Goal: Transaction & Acquisition: Purchase product/service

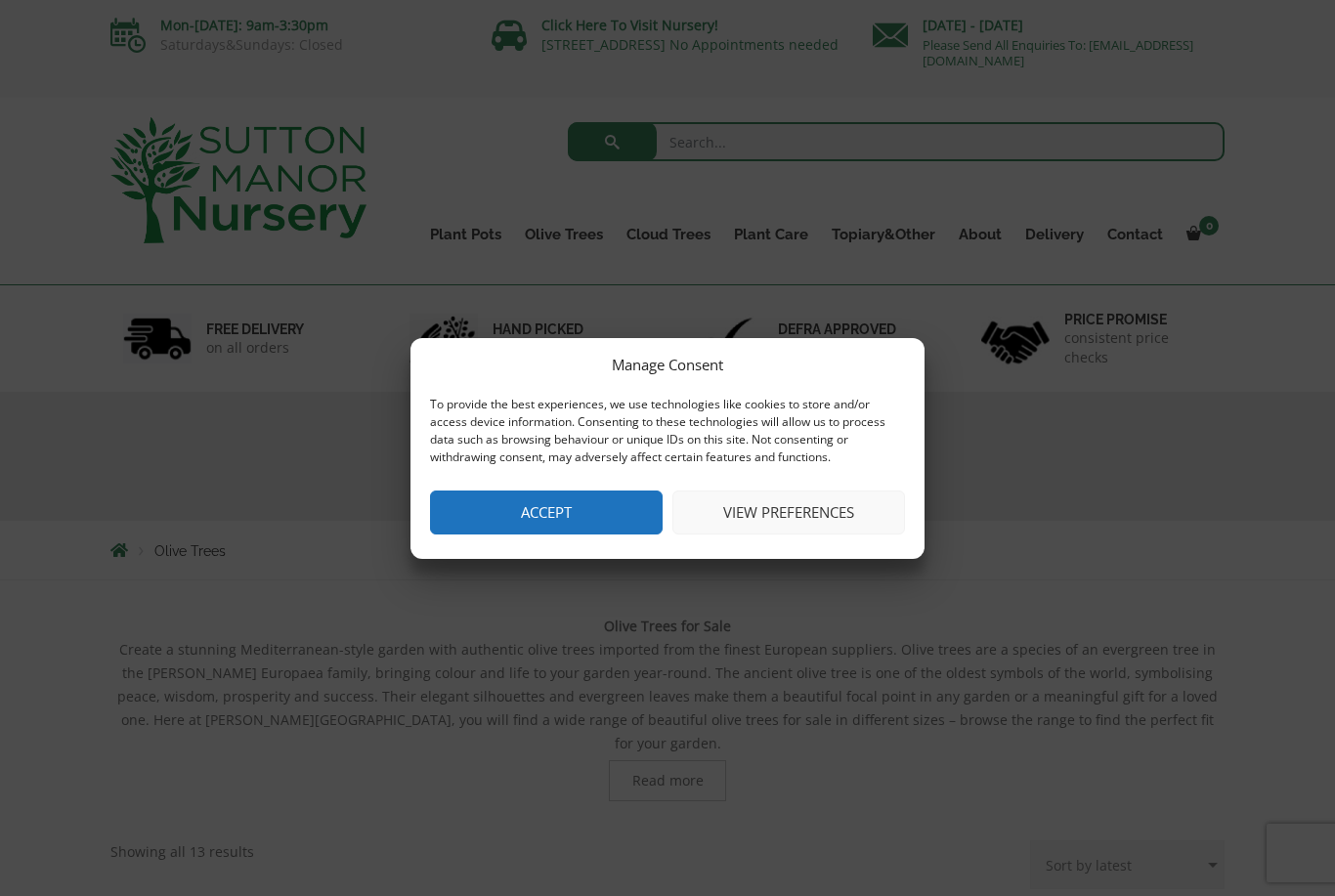
click at [511, 523] on button "Accept" at bounding box center [546, 512] width 233 height 44
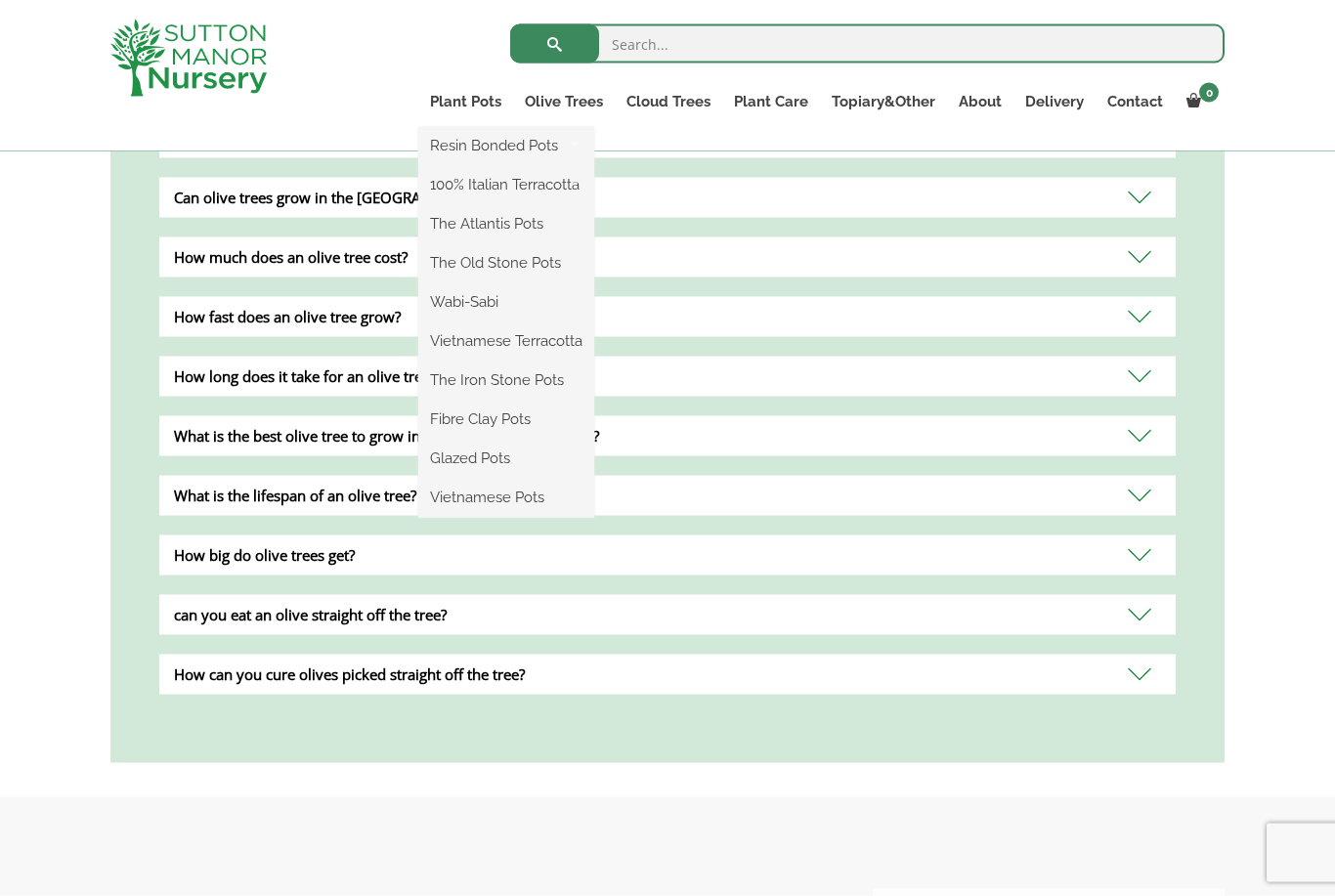
scroll to position [1534, 0]
click at [472, 127] on ul "Resin Bonded Pots The Amalfi Pots The Milan Pots The Capri Pots The Brunello Po…" at bounding box center [505, 322] width 176 height 391
click at [460, 100] on link "Plant Pots" at bounding box center [465, 101] width 95 height 28
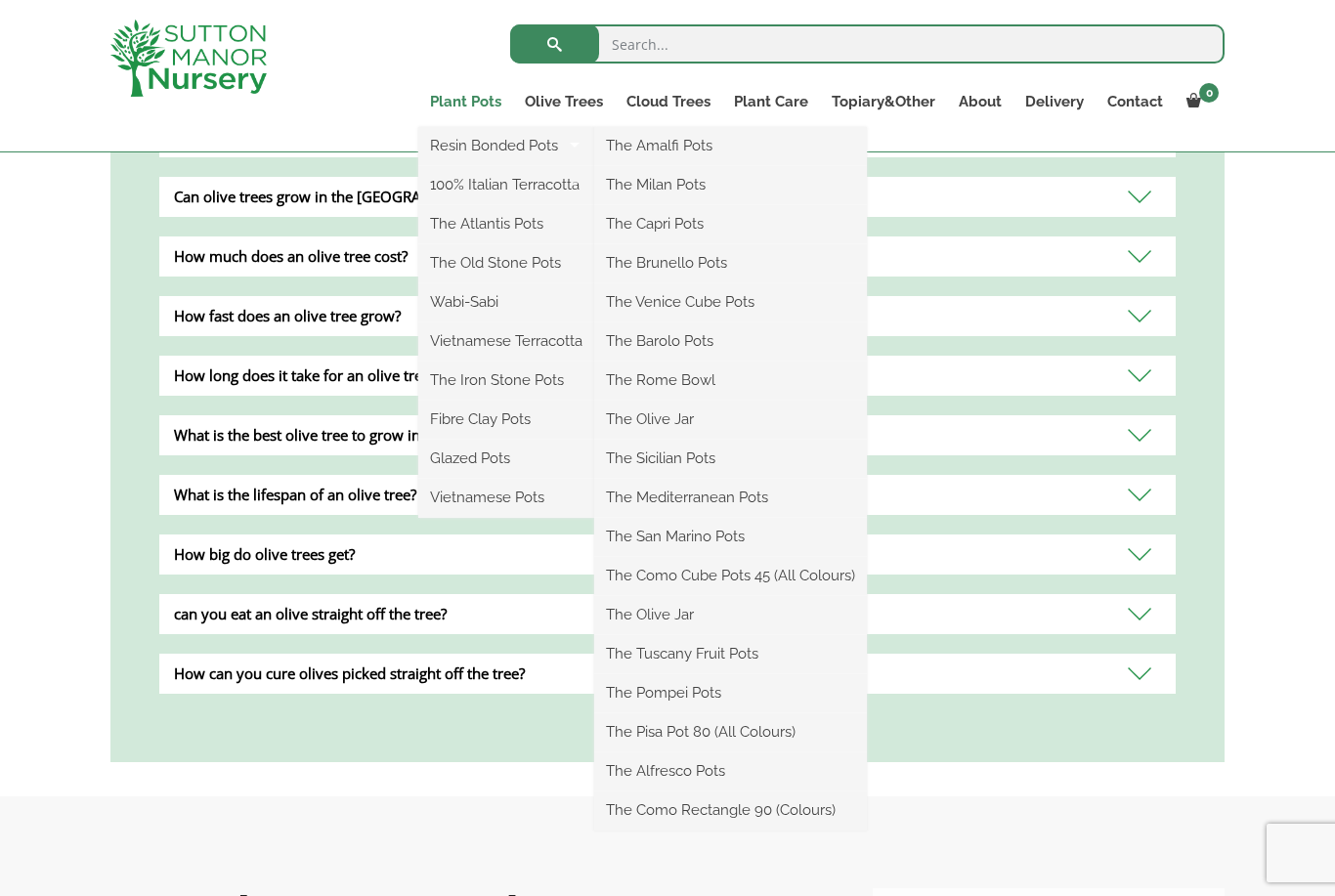
click at [481, 99] on link "Plant Pots" at bounding box center [465, 101] width 95 height 28
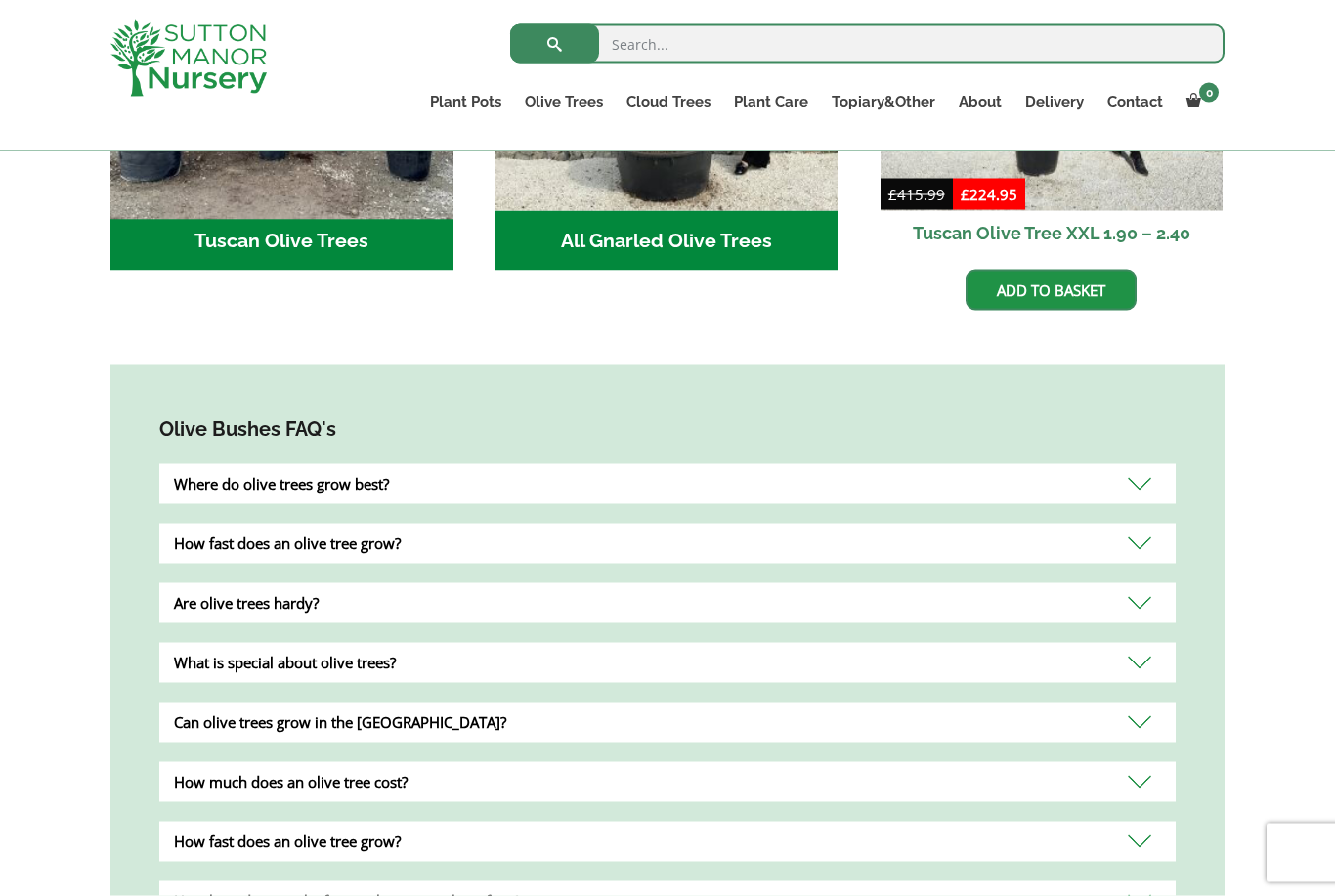
scroll to position [622, 0]
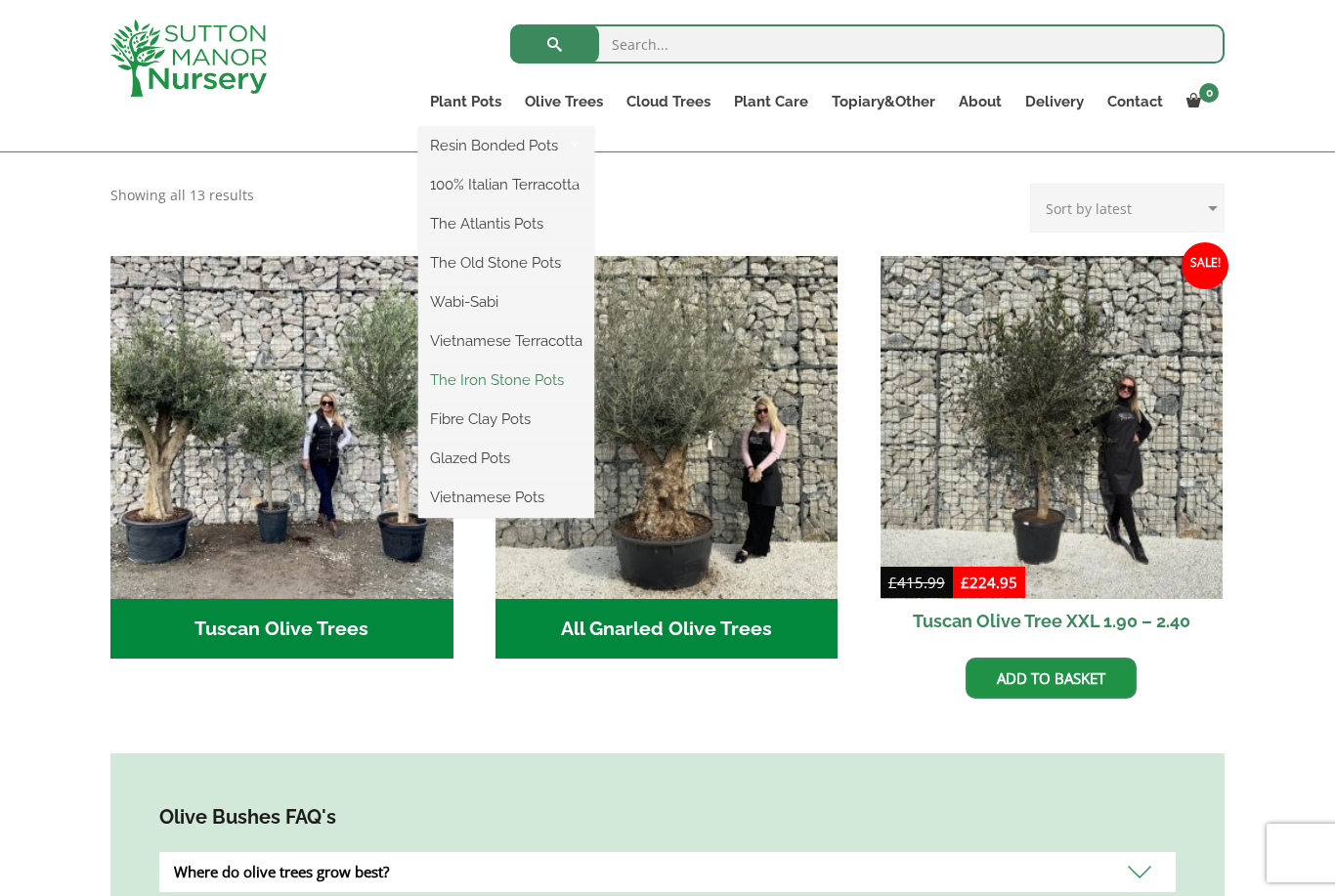
click at [500, 380] on link "The Iron Stone Pots" at bounding box center [505, 379] width 176 height 29
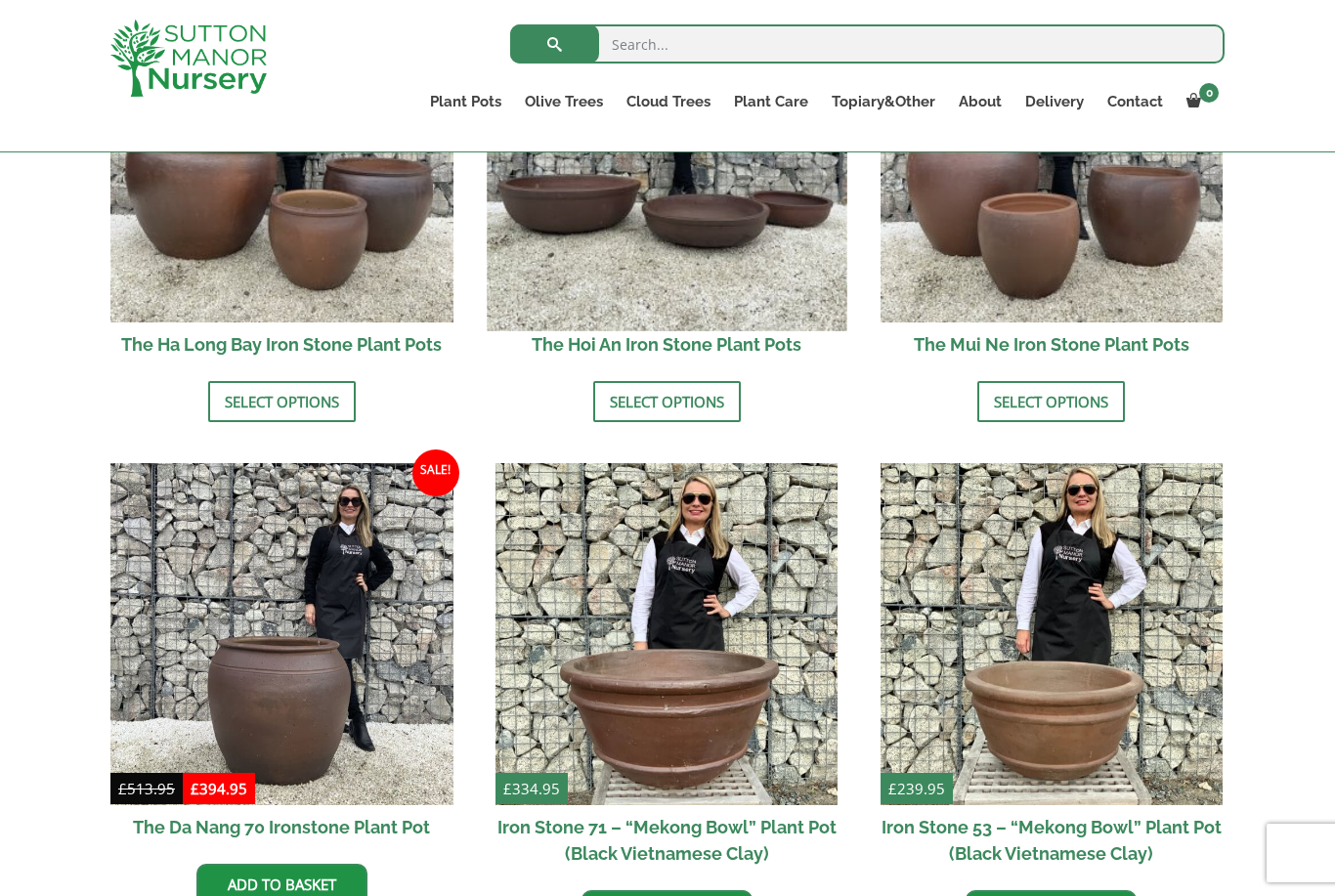
scroll to position [469, 0]
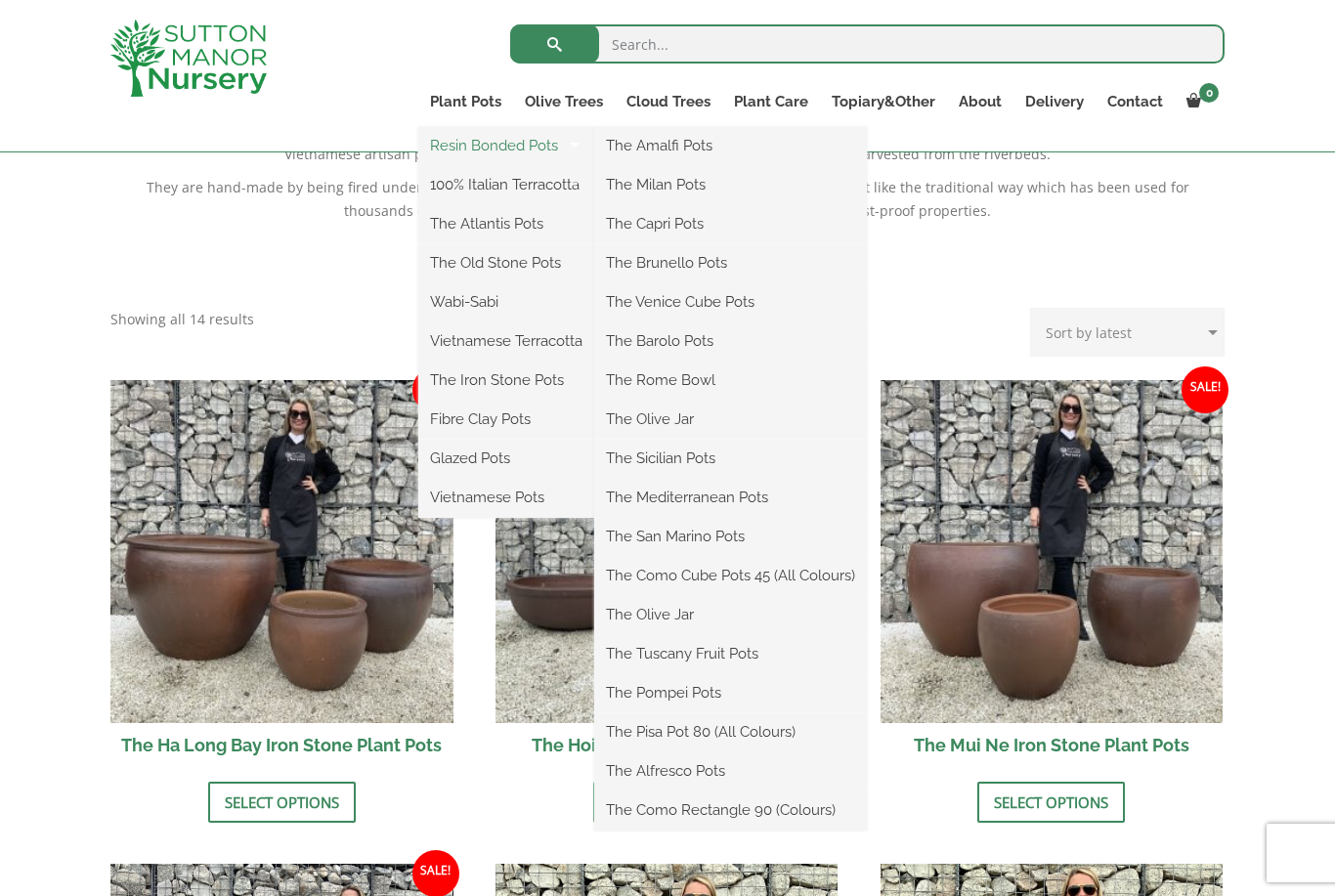
click at [474, 153] on link "Resin Bonded Pots" at bounding box center [505, 145] width 176 height 29
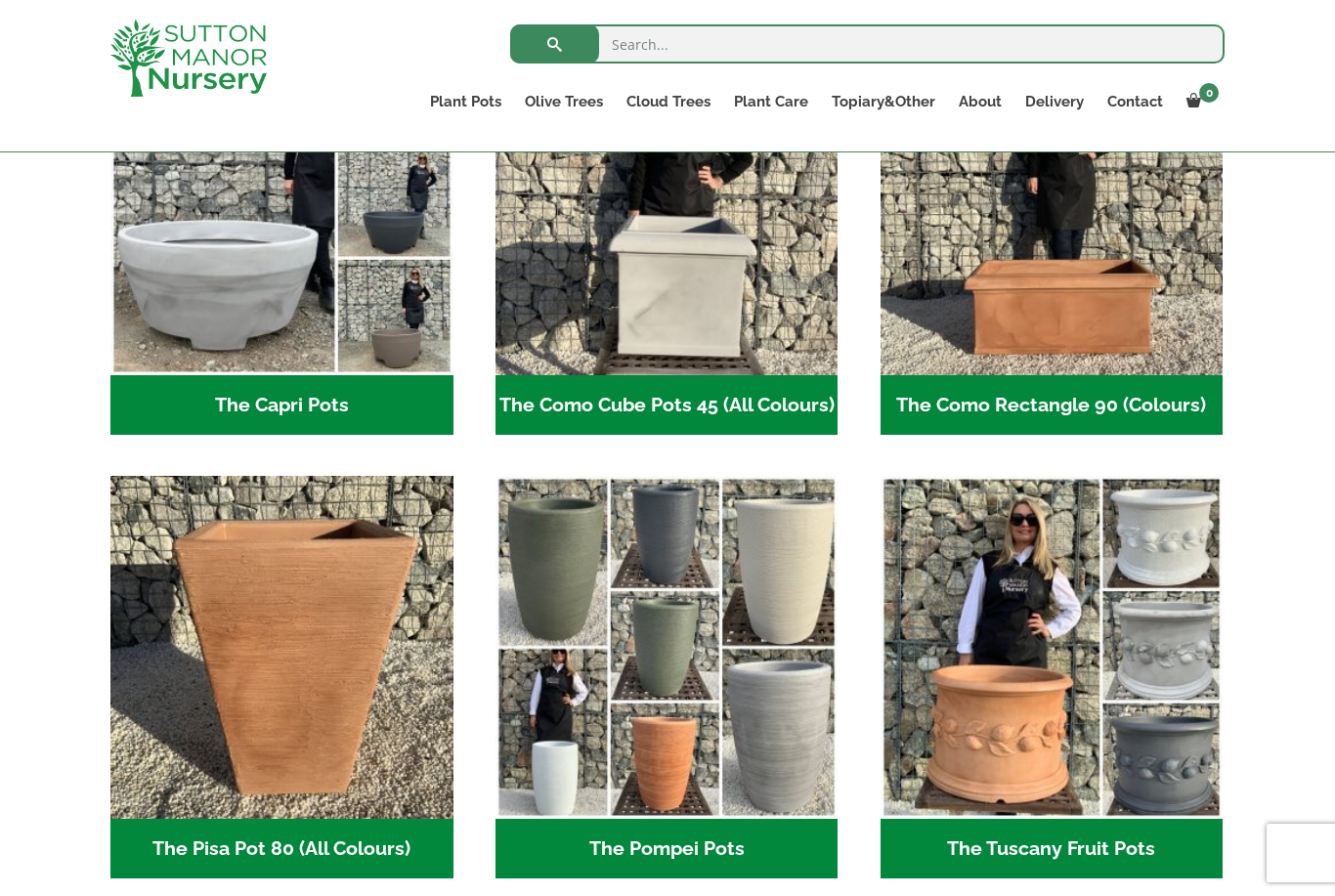
scroll to position [301, 0]
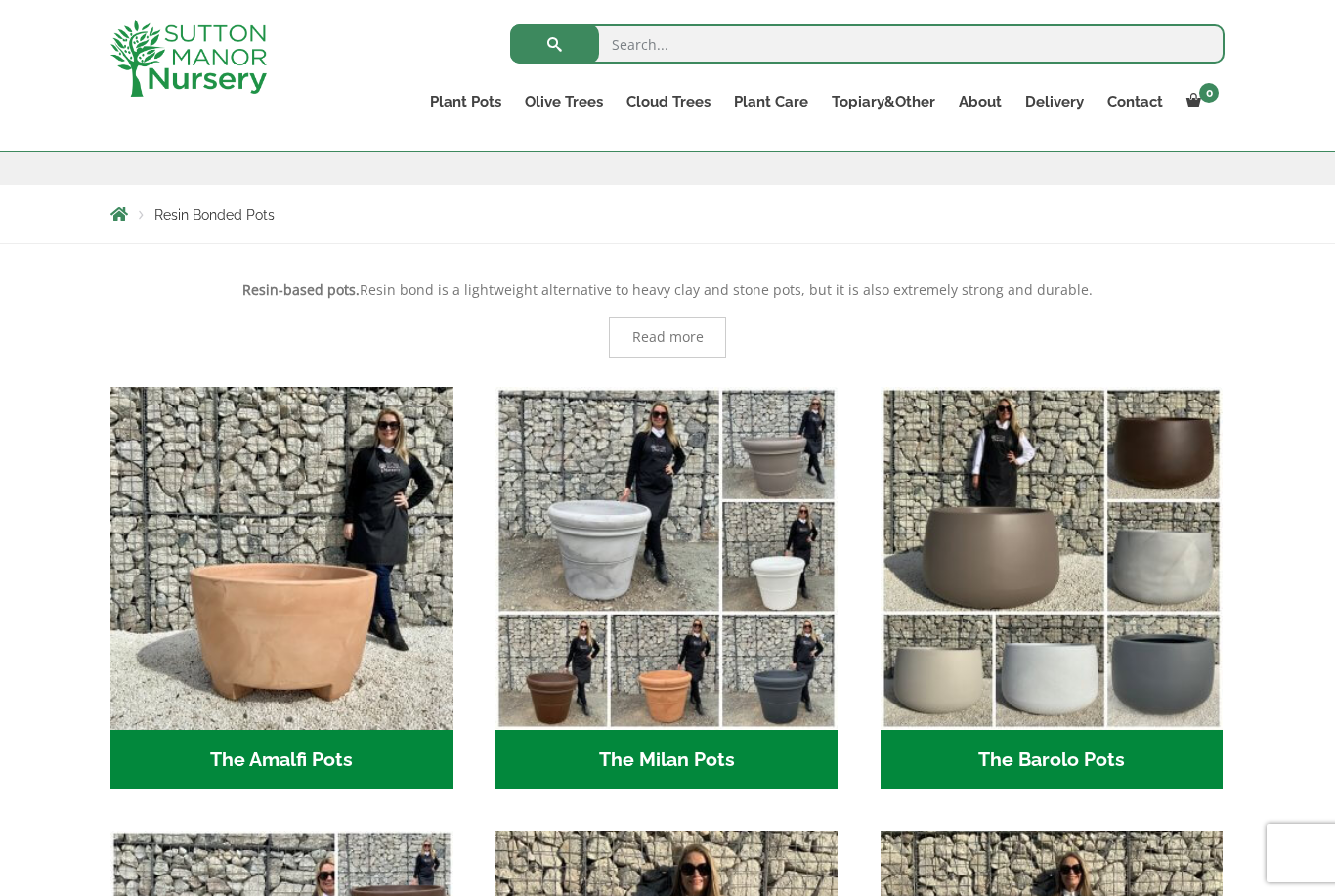
click at [1089, 768] on h2 "The Barolo Pots (42)" at bounding box center [1051, 760] width 343 height 61
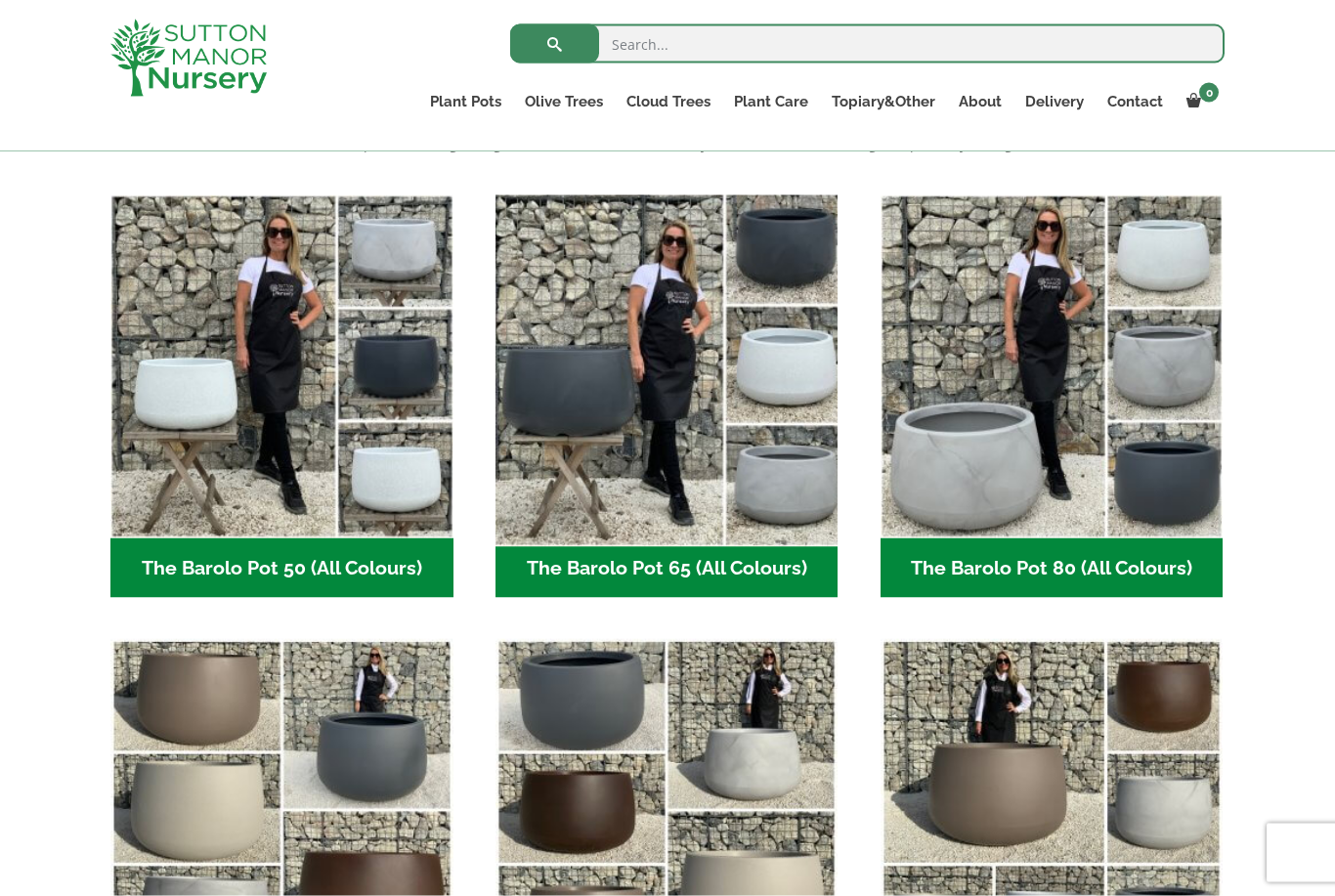
scroll to position [470, 0]
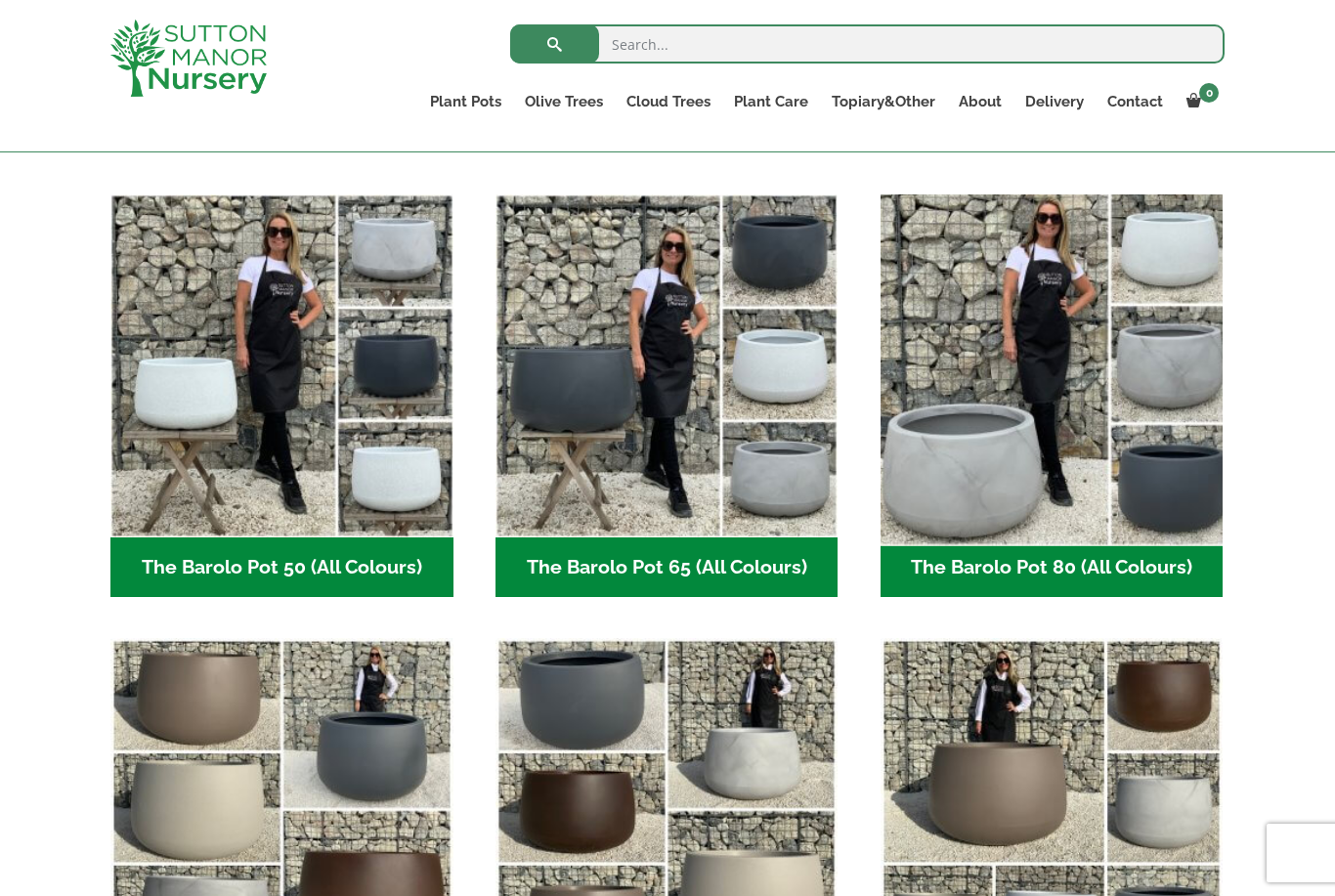
click at [967, 449] on img "Visit product category The Barolo Pot 80 (All Colours)" at bounding box center [1050, 365] width 359 height 359
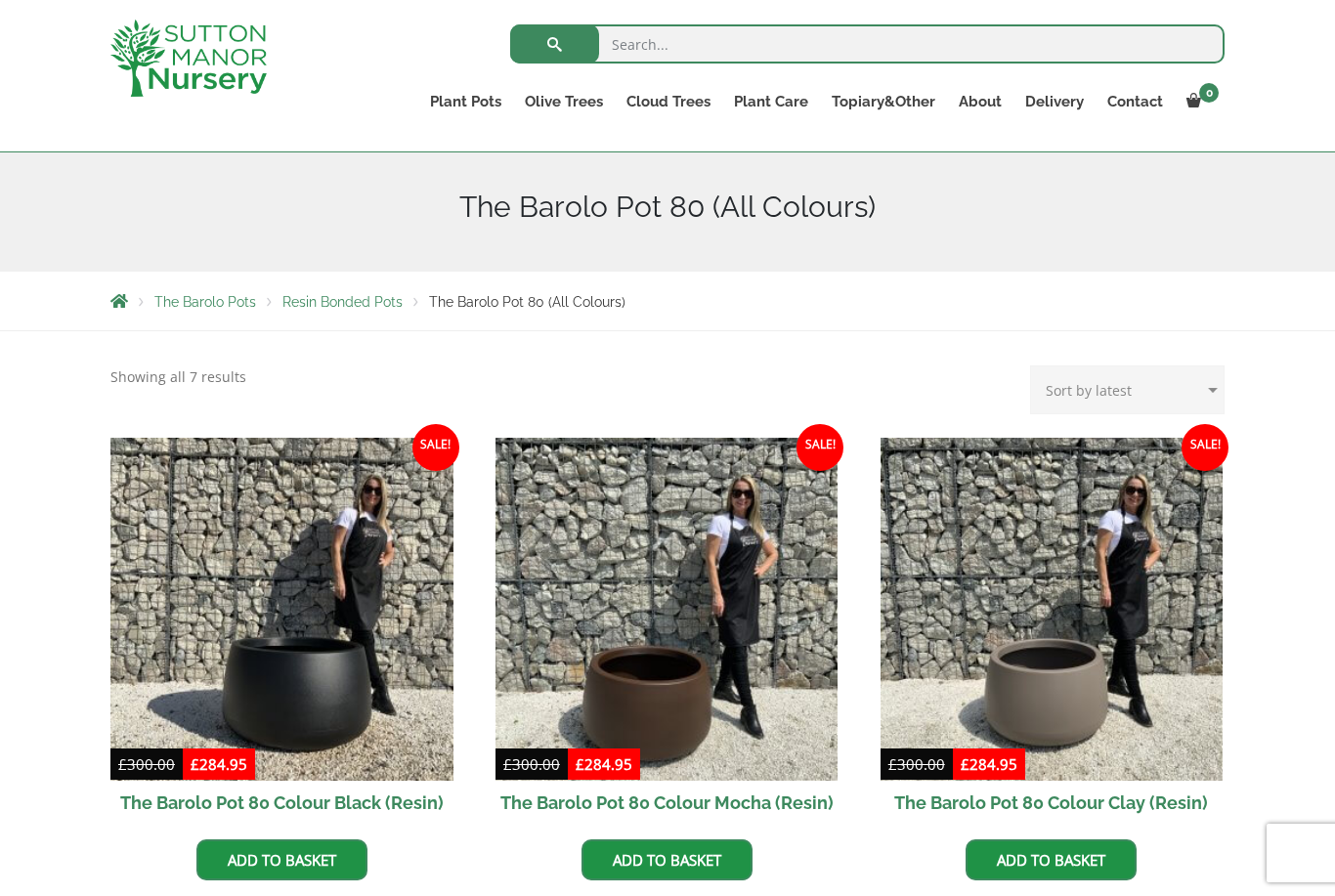
scroll to position [213, 0]
click at [310, 307] on span "Resin Bonded Pots" at bounding box center [342, 303] width 120 height 16
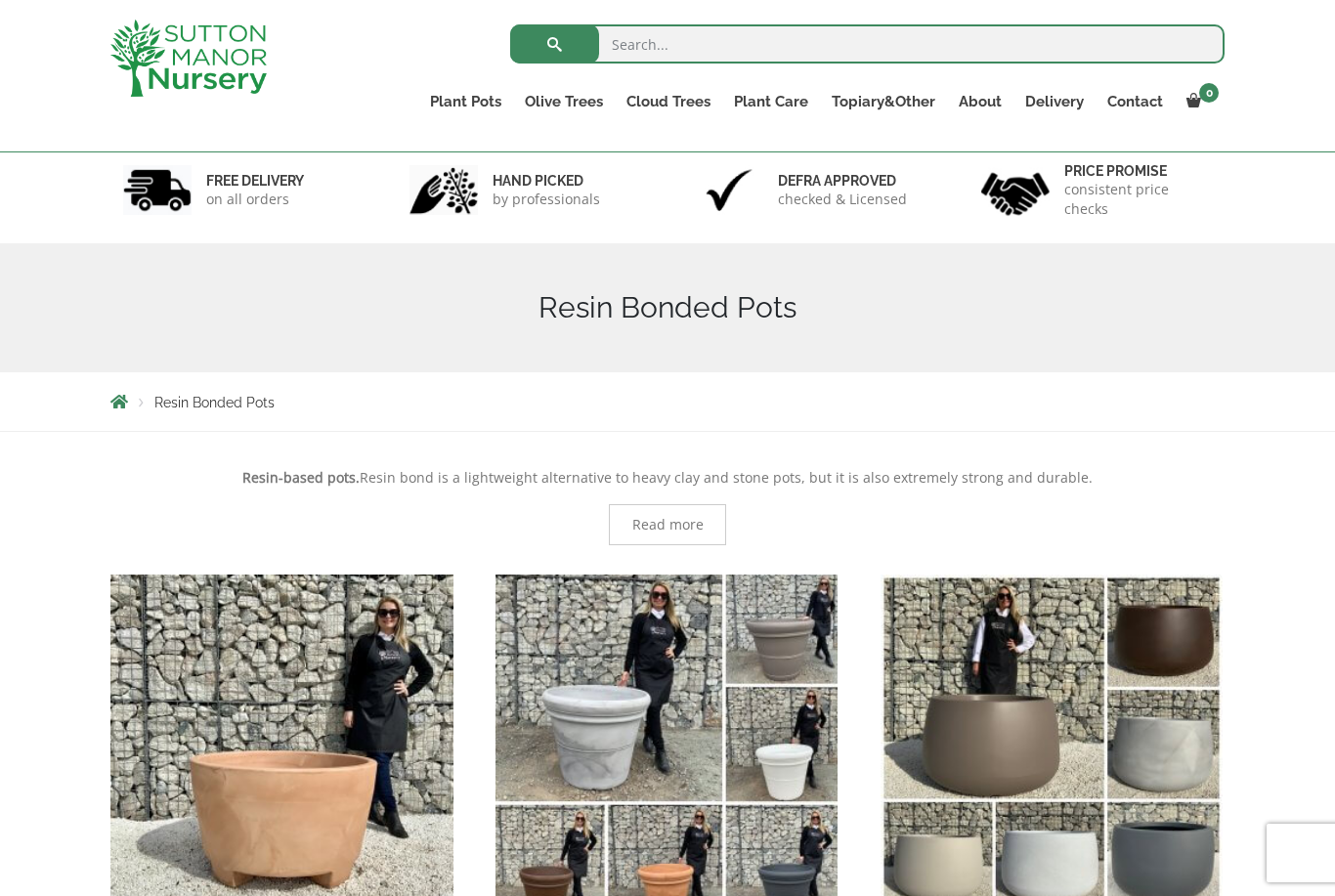
scroll to position [386, 0]
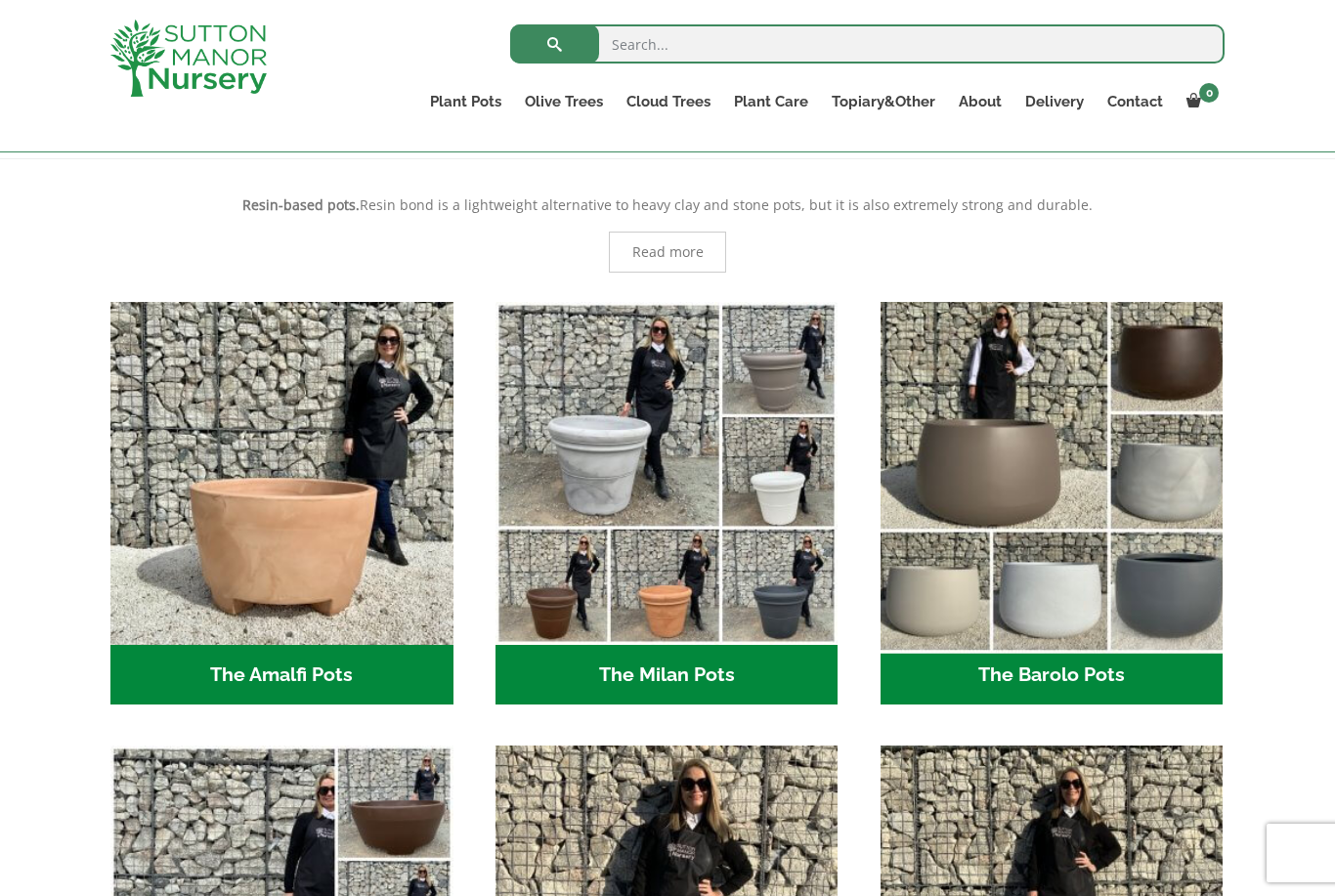
click at [1034, 541] on img "Visit product category The Barolo Pots" at bounding box center [1050, 472] width 359 height 359
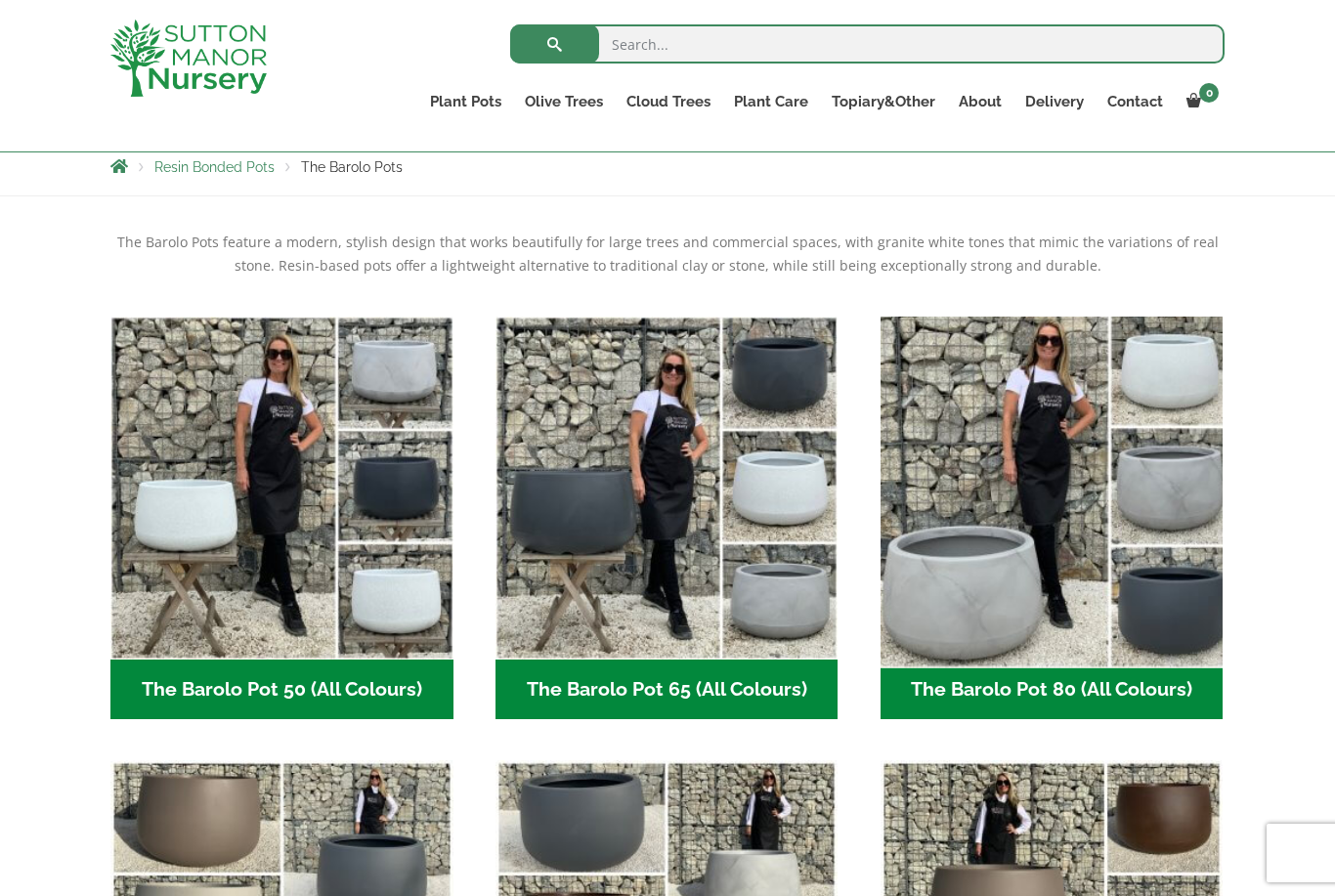
scroll to position [362, 0]
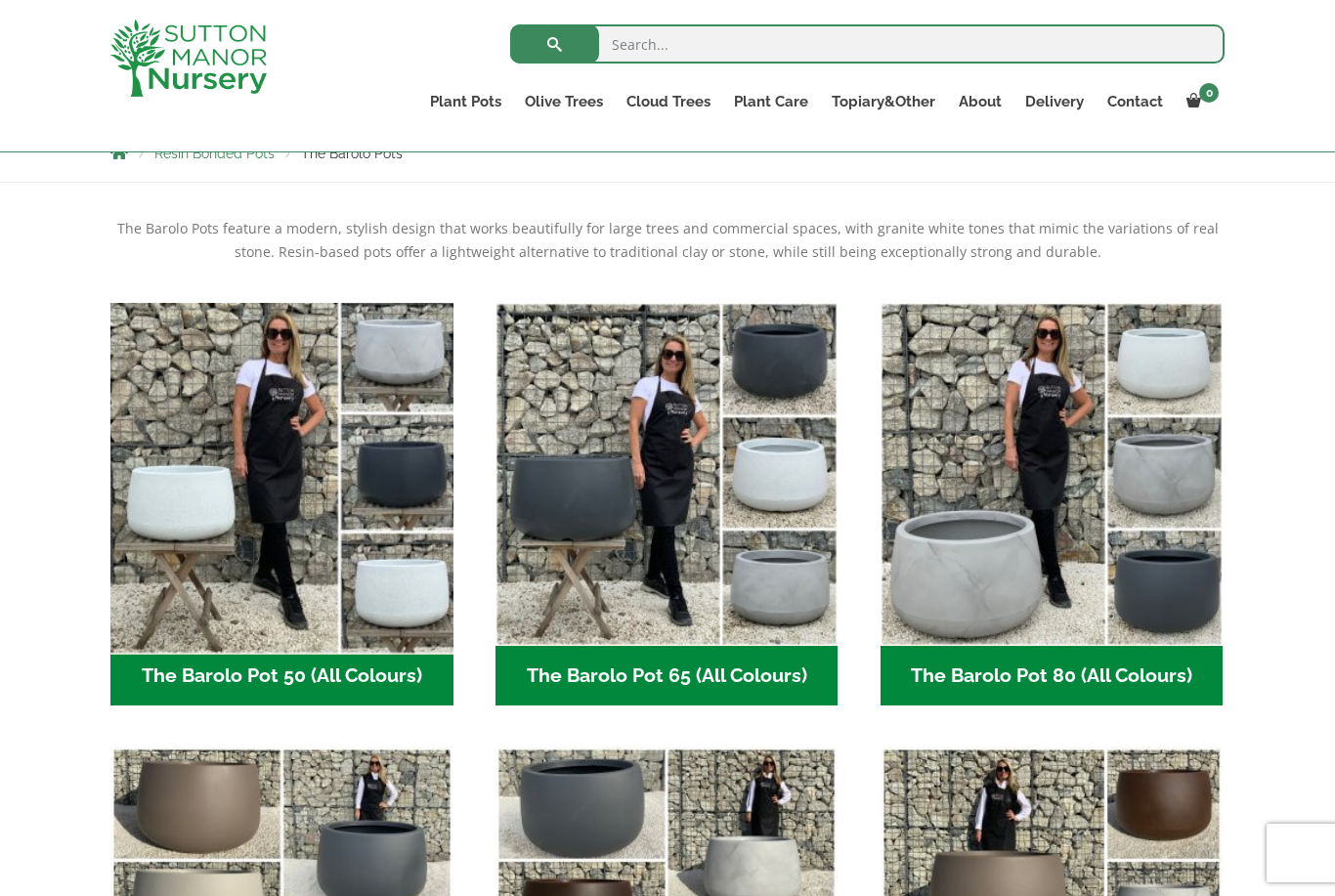
click at [249, 606] on img "Visit product category The Barolo Pot 50 (All Colours)" at bounding box center [281, 473] width 359 height 359
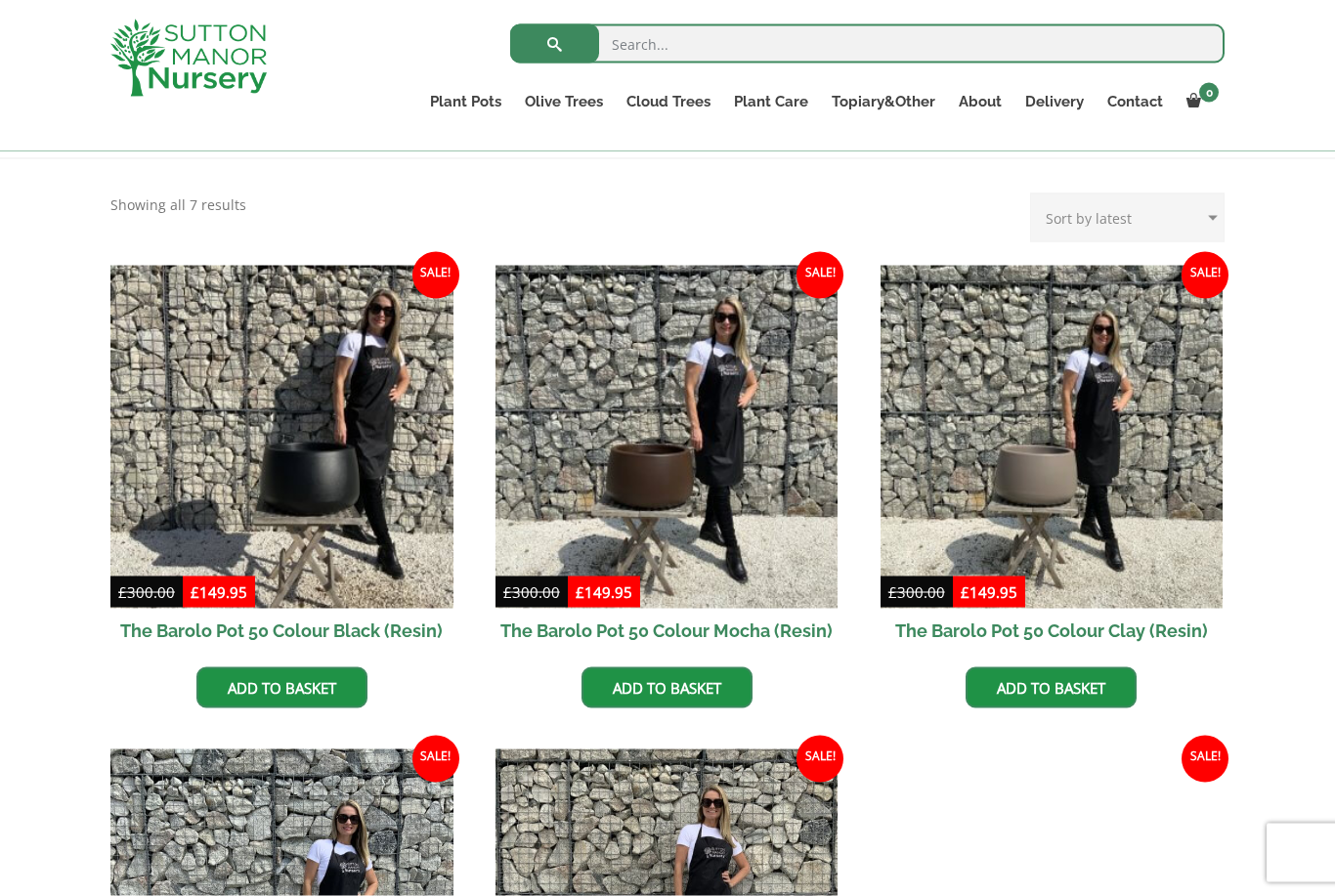
scroll to position [552, 0]
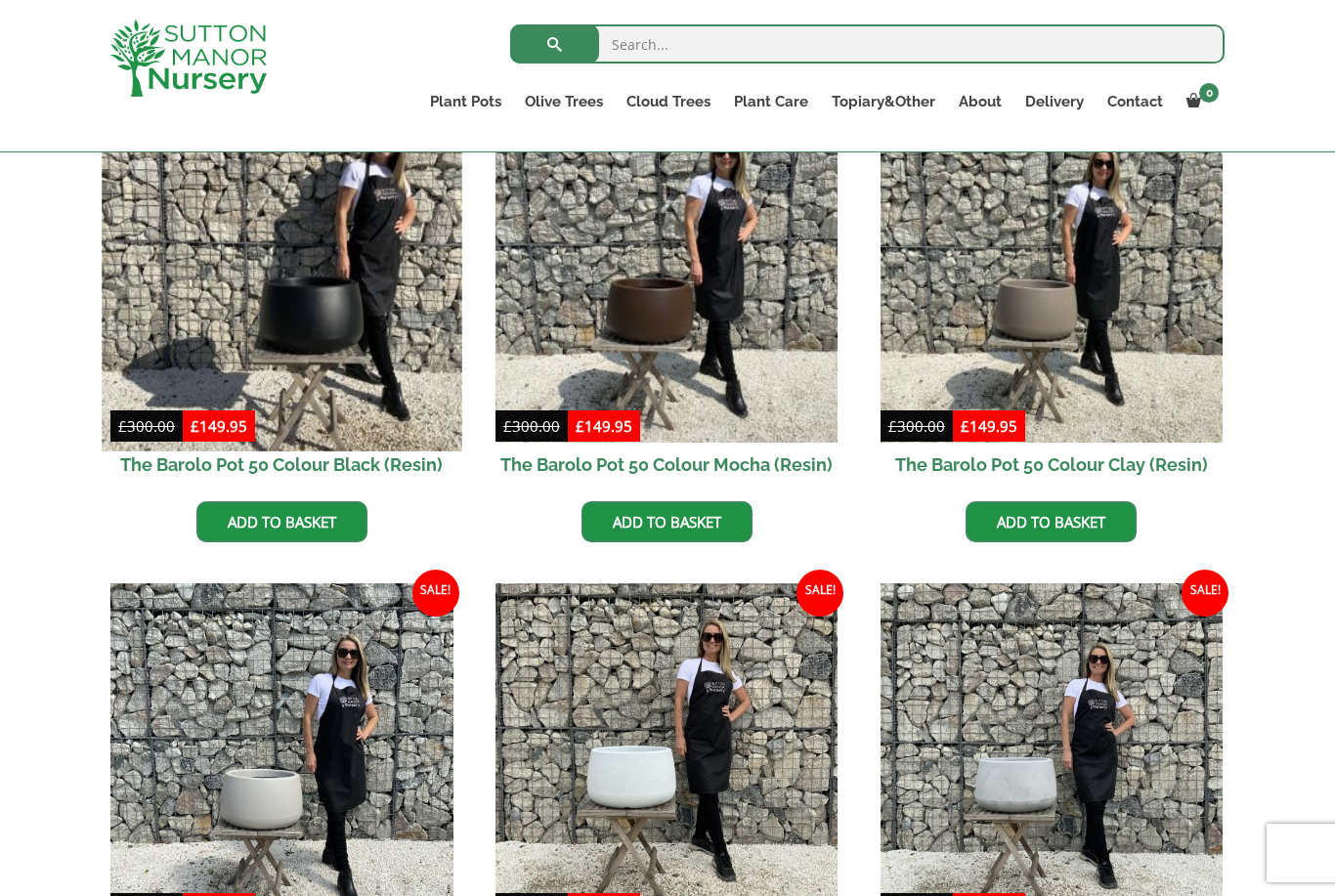
click at [312, 331] on img at bounding box center [281, 269] width 359 height 359
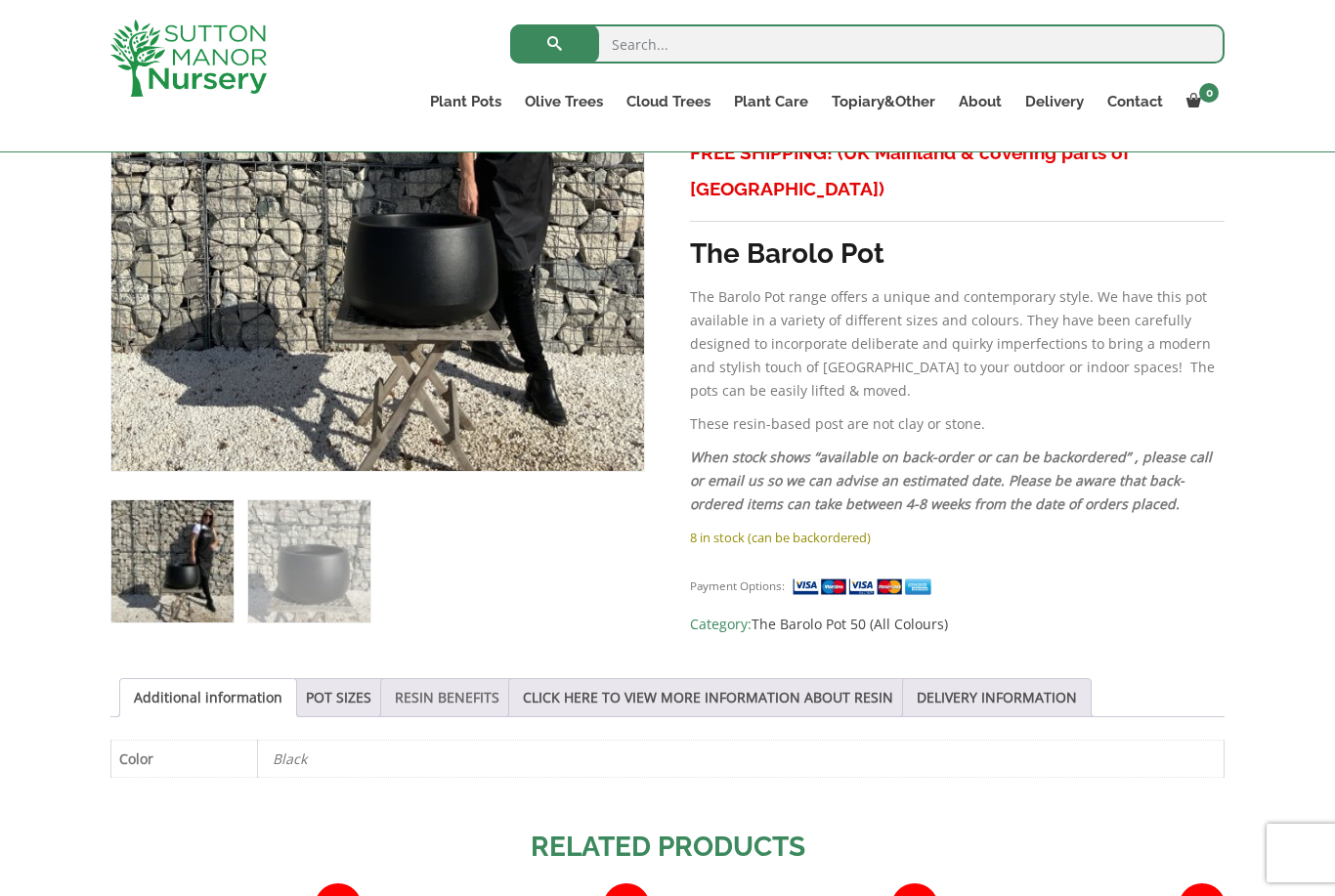
scroll to position [599, 0]
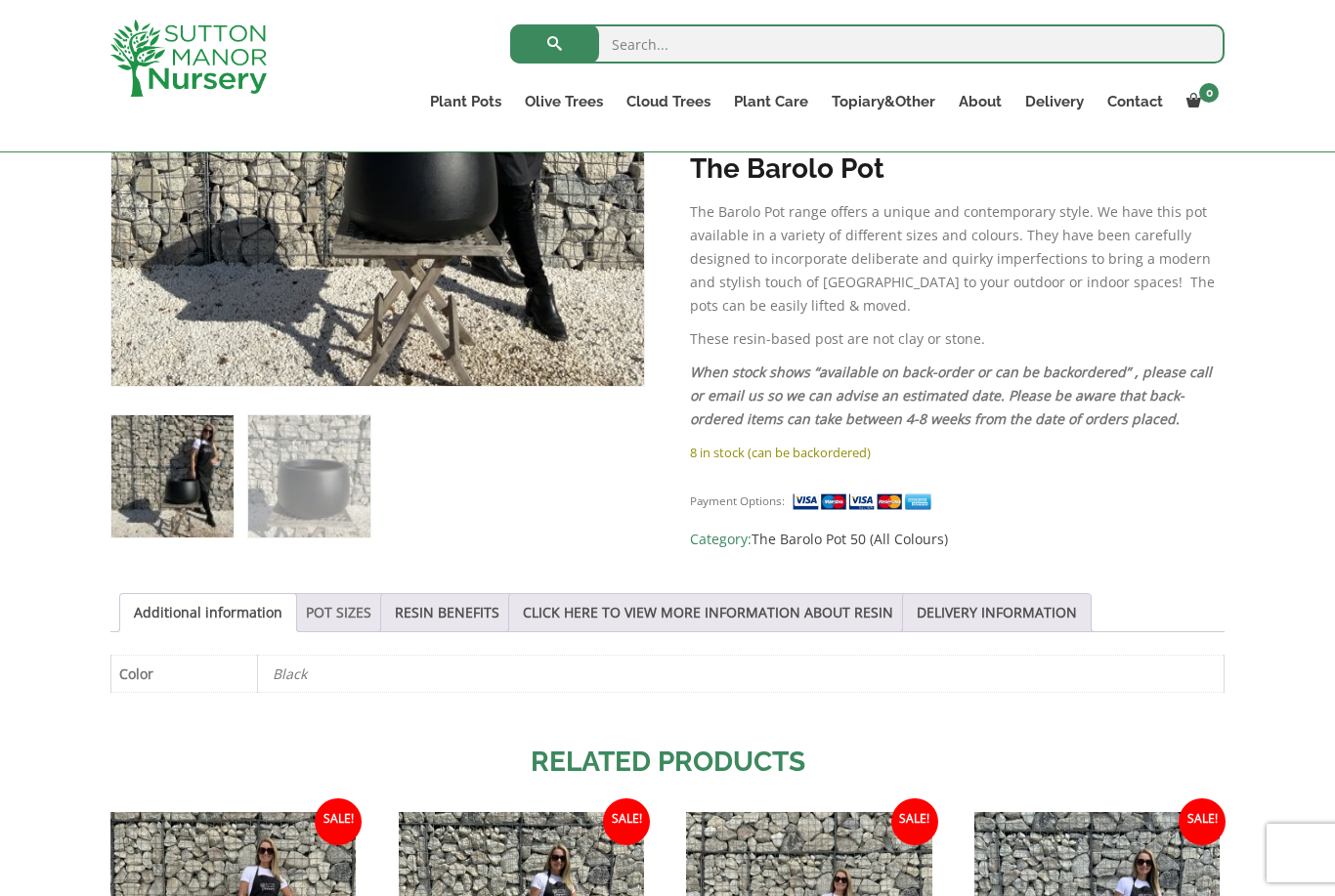
click at [348, 617] on link "POT SIZES" at bounding box center [338, 612] width 66 height 37
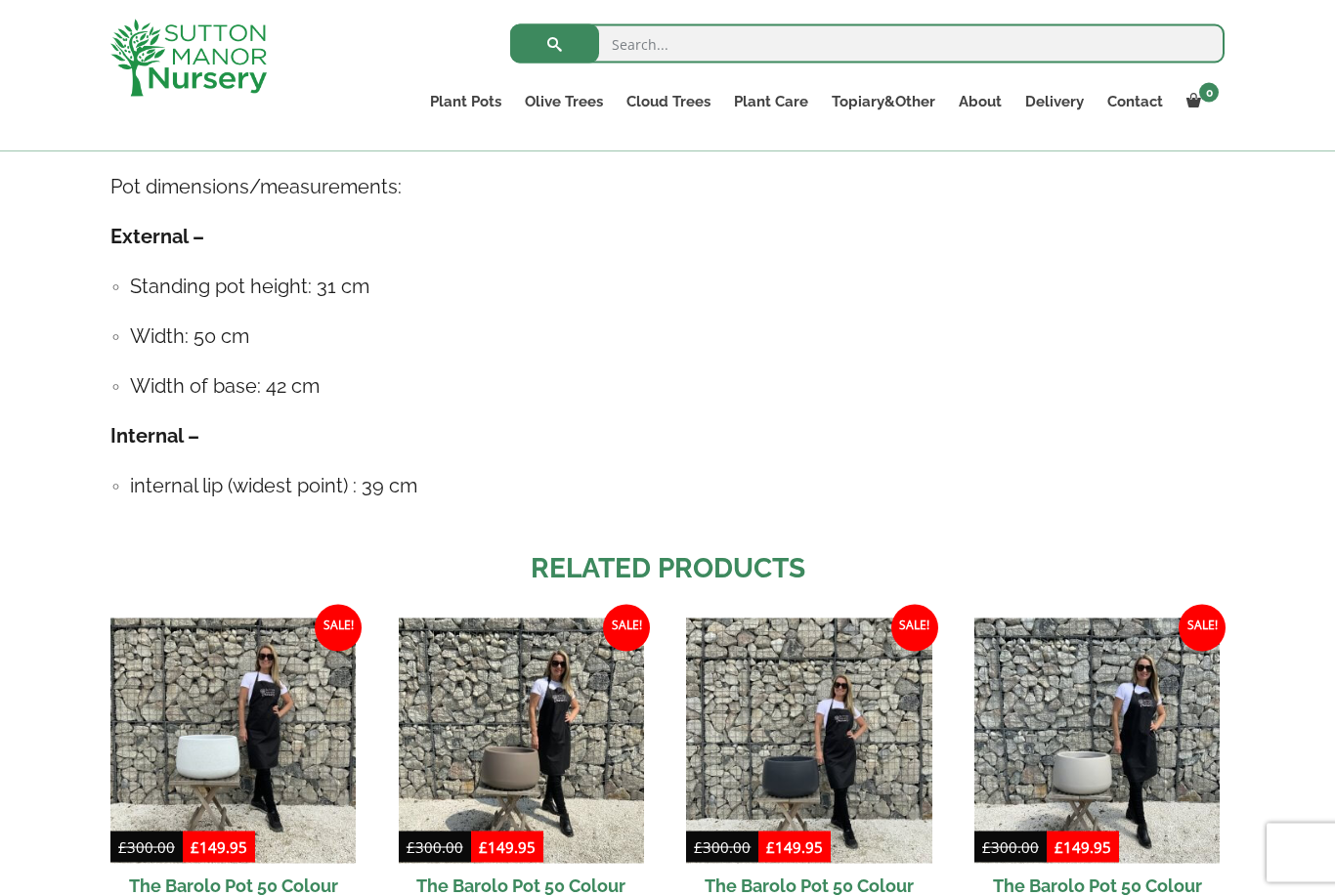
scroll to position [1143, 0]
click at [1137, 105] on link "Contact" at bounding box center [1135, 101] width 80 height 28
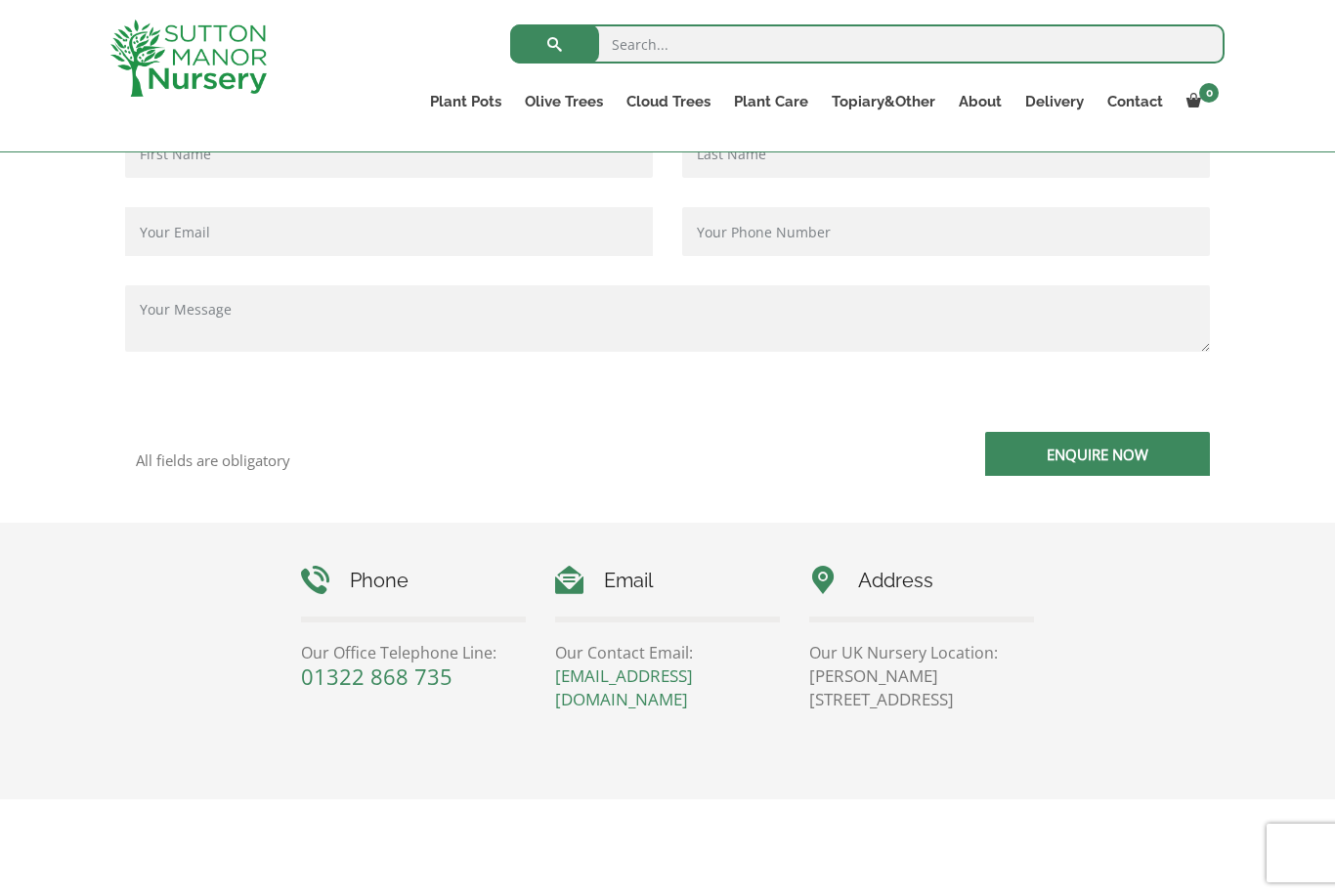
scroll to position [546, 0]
